Goal: Communication & Community: Answer question/provide support

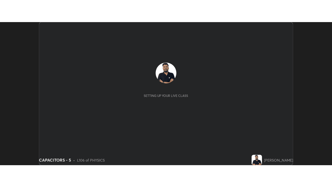
scroll to position [143, 332]
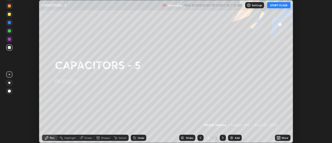
click at [281, 6] on button "START CLASS" at bounding box center [278, 5] width 23 height 6
click at [279, 137] on icon at bounding box center [279, 136] width 1 height 1
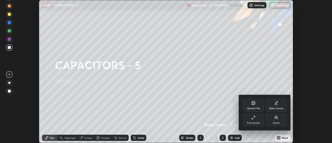
click at [253, 120] on div "Full screen" at bounding box center [253, 120] width 21 height 12
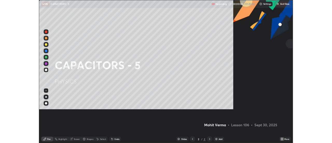
scroll to position [187, 332]
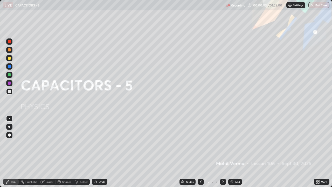
click at [233, 143] on img at bounding box center [232, 181] width 4 height 4
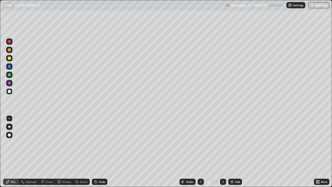
click at [97, 143] on div "Undo" at bounding box center [100, 181] width 16 height 6
click at [44, 143] on div "Eraser" at bounding box center [47, 181] width 17 height 6
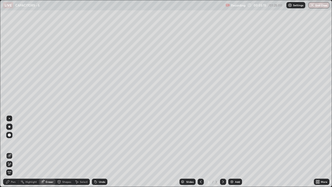
click at [10, 143] on icon at bounding box center [9, 164] width 4 height 4
click at [10, 143] on div "Pen" at bounding box center [11, 181] width 16 height 6
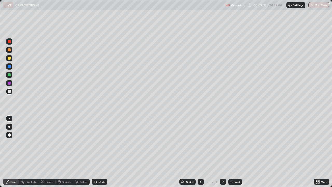
click at [231, 143] on img at bounding box center [232, 181] width 4 height 4
click at [99, 143] on div "Undo" at bounding box center [100, 181] width 16 height 6
click at [198, 143] on div at bounding box center [201, 181] width 6 height 6
click at [236, 143] on div "Add" at bounding box center [237, 181] width 5 height 3
click at [223, 143] on icon at bounding box center [223, 181] width 4 height 4
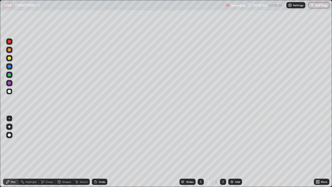
click at [233, 143] on div "Add" at bounding box center [235, 181] width 14 height 6
click at [44, 143] on div "Eraser" at bounding box center [47, 181] width 17 height 6
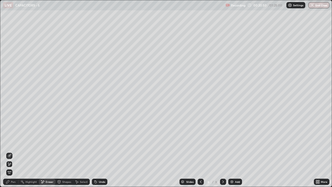
click at [14, 143] on div "Pen" at bounding box center [13, 181] width 5 height 3
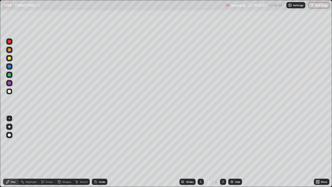
click at [231, 143] on img at bounding box center [232, 181] width 4 height 4
click at [281, 143] on div "Slides 7 / 7 Add" at bounding box center [210, 181] width 206 height 10
click at [234, 143] on div "Add" at bounding box center [235, 181] width 14 height 6
click at [97, 143] on div "Undo" at bounding box center [100, 181] width 16 height 6
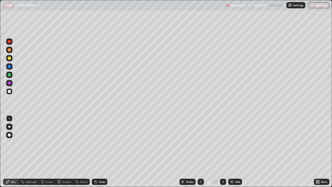
click at [96, 143] on div "Undo" at bounding box center [100, 181] width 16 height 6
click at [94, 143] on div "Undo" at bounding box center [100, 181] width 16 height 6
click at [96, 143] on icon at bounding box center [96, 181] width 4 height 4
click at [47, 143] on div "Eraser" at bounding box center [50, 181] width 8 height 3
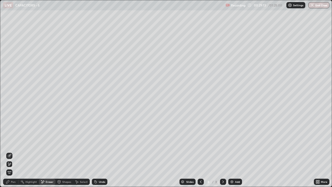
click at [13, 143] on div "Pen" at bounding box center [13, 181] width 5 height 3
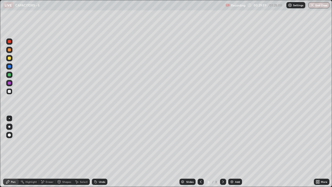
click at [96, 143] on div "Undo" at bounding box center [100, 181] width 16 height 6
click at [99, 143] on div "Undo" at bounding box center [102, 181] width 6 height 3
click at [234, 143] on div "Add" at bounding box center [235, 181] width 14 height 6
click at [202, 143] on icon at bounding box center [201, 181] width 4 height 4
click at [99, 143] on div "Undo" at bounding box center [102, 181] width 6 height 3
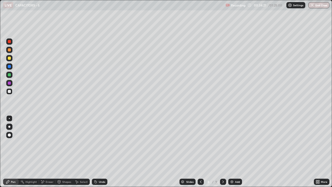
click at [98, 143] on div "Undo" at bounding box center [100, 181] width 16 height 6
click at [99, 143] on div "Undo" at bounding box center [102, 181] width 6 height 3
click at [97, 143] on div "Undo" at bounding box center [100, 181] width 16 height 6
click at [99, 143] on div "Undo" at bounding box center [102, 181] width 6 height 3
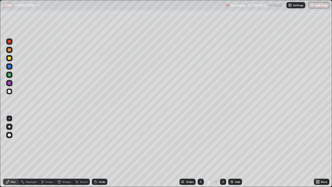
click at [100, 143] on div "Undo" at bounding box center [102, 181] width 6 height 3
click at [223, 143] on icon at bounding box center [223, 181] width 4 height 4
click at [102, 143] on div "Undo" at bounding box center [100, 181] width 16 height 6
click at [103, 143] on div "Undo" at bounding box center [100, 181] width 16 height 6
click at [103, 143] on div "Undo" at bounding box center [102, 181] width 6 height 3
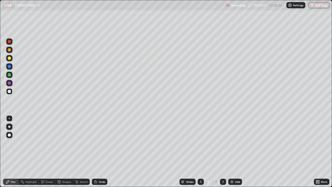
click at [103, 143] on div "Undo" at bounding box center [102, 181] width 6 height 3
click at [233, 143] on div "Add" at bounding box center [235, 181] width 14 height 6
click at [10, 59] on div at bounding box center [9, 58] width 3 height 3
click at [47, 143] on div "Eraser" at bounding box center [50, 181] width 8 height 3
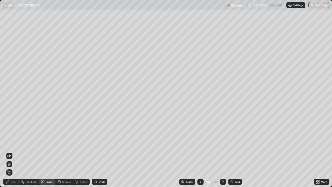
click at [9, 143] on icon at bounding box center [8, 181] width 4 height 4
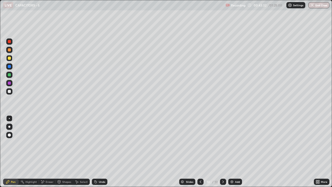
click at [43, 143] on icon at bounding box center [42, 181] width 3 height 3
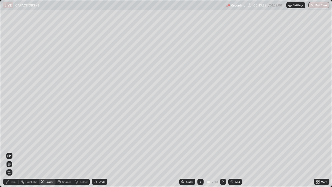
click at [13, 143] on div "Pen" at bounding box center [11, 181] width 16 height 6
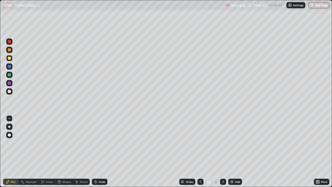
click at [48, 143] on div "Eraser" at bounding box center [47, 181] width 17 height 6
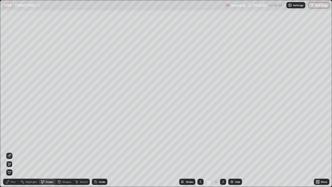
click at [10, 143] on div "Pen" at bounding box center [11, 181] width 16 height 6
click at [12, 143] on div "Pen" at bounding box center [11, 181] width 16 height 6
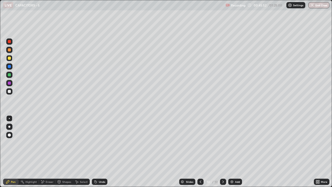
click at [47, 143] on div "Eraser" at bounding box center [47, 181] width 17 height 6
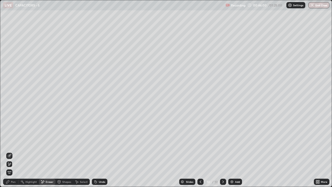
click at [13, 143] on div "Pen" at bounding box center [13, 181] width 5 height 3
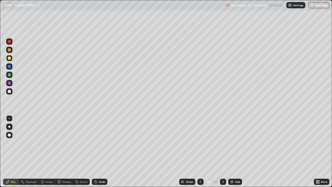
click at [9, 92] on div at bounding box center [9, 91] width 3 height 3
click at [233, 143] on img at bounding box center [232, 181] width 4 height 4
click at [202, 143] on div at bounding box center [201, 181] width 6 height 6
click at [223, 143] on icon at bounding box center [223, 181] width 4 height 4
click at [230, 143] on img at bounding box center [232, 181] width 4 height 4
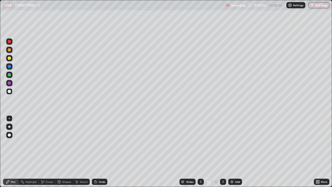
click at [48, 143] on div "Eraser" at bounding box center [50, 181] width 8 height 3
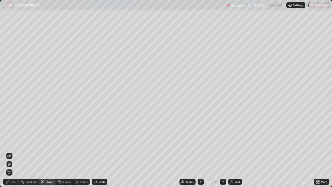
click at [12, 143] on div "Pen" at bounding box center [11, 181] width 16 height 6
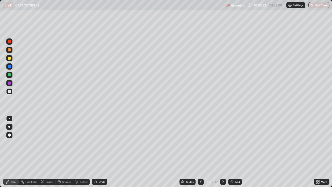
click at [280, 143] on div "Slides 12 / 12 Add" at bounding box center [210, 181] width 206 height 10
click at [235, 143] on div "Add" at bounding box center [237, 181] width 5 height 3
click at [10, 57] on div at bounding box center [9, 58] width 3 height 3
click at [12, 91] on div at bounding box center [9, 91] width 6 height 6
click at [103, 143] on div "Undo" at bounding box center [102, 181] width 6 height 3
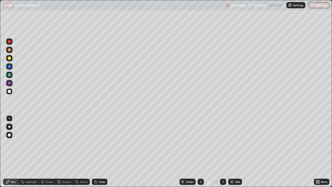
click at [234, 143] on div "Add" at bounding box center [235, 181] width 14 height 6
click at [48, 143] on div "Eraser" at bounding box center [50, 181] width 8 height 3
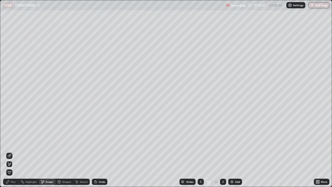
click at [9, 143] on span "Erase all" at bounding box center [9, 172] width 6 height 3
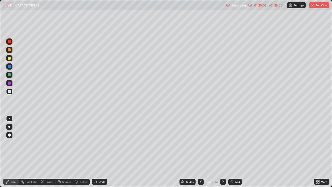
click at [53, 143] on div "Eraser" at bounding box center [50, 181] width 8 height 3
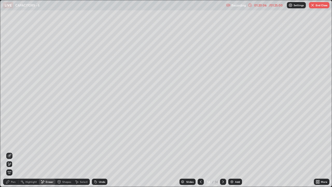
click at [10, 143] on span "Erase all" at bounding box center [9, 172] width 6 height 3
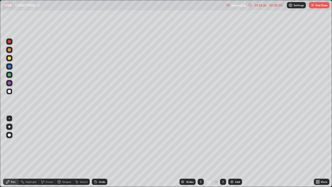
click at [320, 5] on button "End Class" at bounding box center [319, 5] width 20 height 6
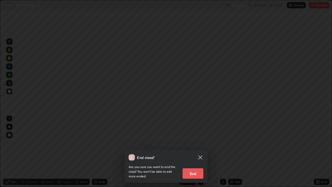
click at [201, 143] on button "End" at bounding box center [192, 173] width 21 height 10
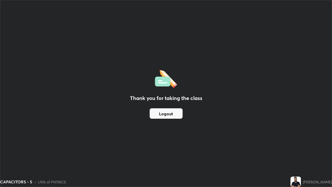
click at [174, 114] on button "Logout" at bounding box center [166, 113] width 33 height 10
click at [171, 115] on button "Logout" at bounding box center [166, 113] width 33 height 10
click at [170, 115] on button "Logout" at bounding box center [166, 113] width 33 height 10
click at [172, 114] on button "Logout" at bounding box center [166, 113] width 33 height 10
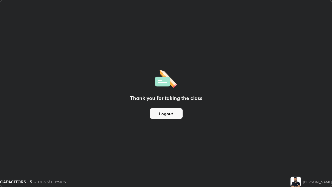
click at [172, 114] on button "Logout" at bounding box center [166, 113] width 33 height 10
click at [173, 114] on button "Logout" at bounding box center [166, 113] width 33 height 10
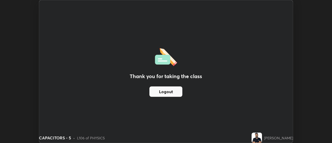
scroll to position [25779, 25590]
